Goal: Task Accomplishment & Management: Use online tool/utility

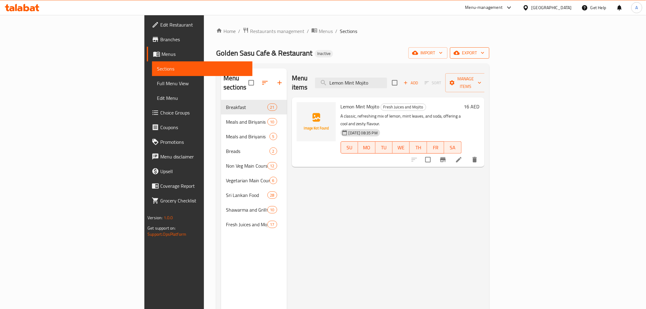
click at [486, 53] on icon "button" at bounding box center [483, 53] width 6 height 6
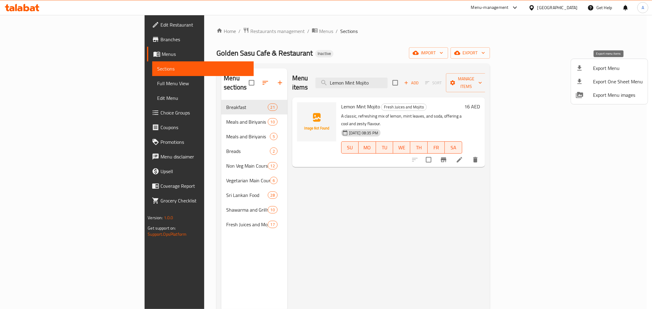
click at [591, 66] on div at bounding box center [583, 67] width 17 height 7
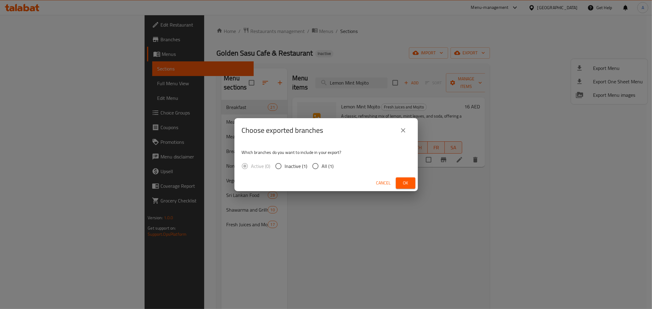
click at [329, 168] on span "All (1)" at bounding box center [328, 165] width 12 height 7
click at [322, 168] on input "All (1)" at bounding box center [315, 166] width 13 height 13
radio input "true"
click at [408, 183] on span "Ok" at bounding box center [405, 183] width 10 height 8
